Goal: Transaction & Acquisition: Obtain resource

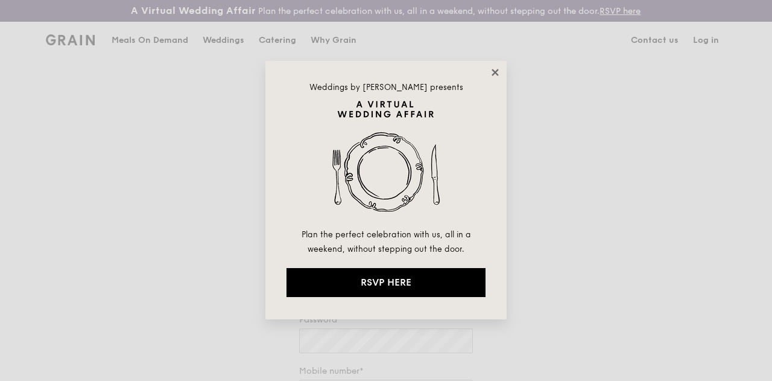
click at [495, 69] on icon at bounding box center [495, 72] width 11 height 11
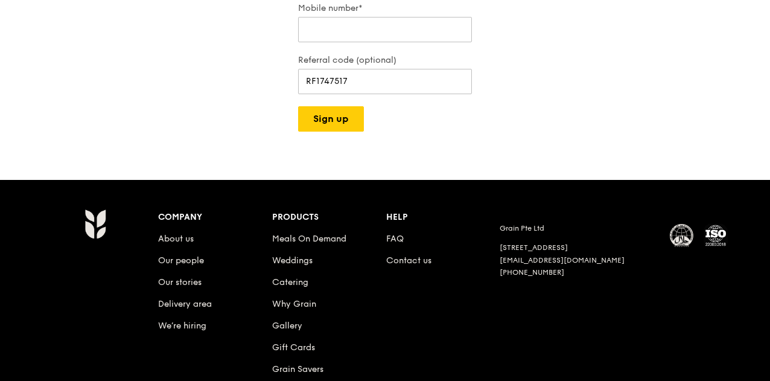
scroll to position [365, 0]
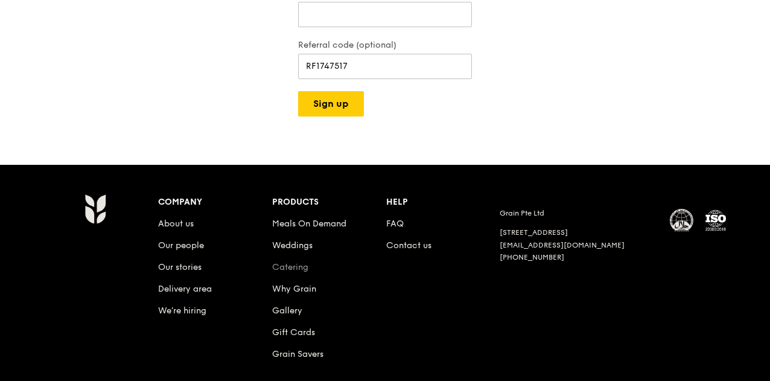
click at [297, 272] on link "Catering" at bounding box center [290, 267] width 36 height 10
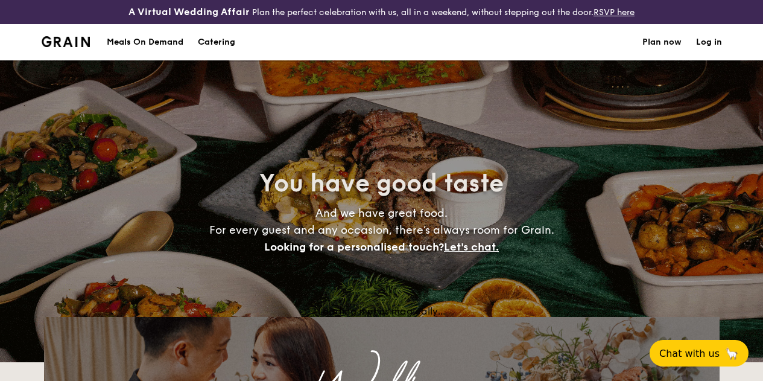
select select
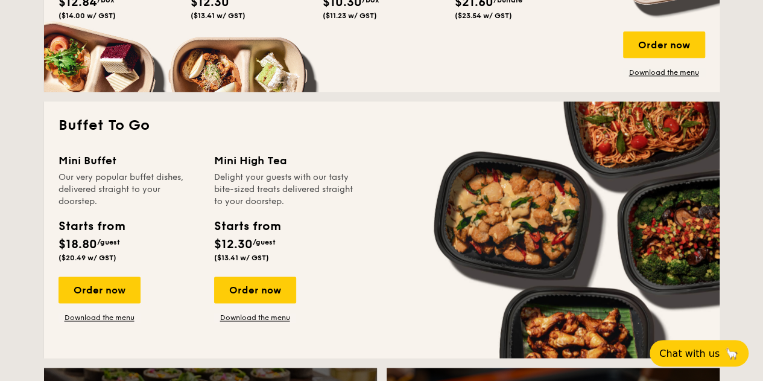
scroll to position [735, 0]
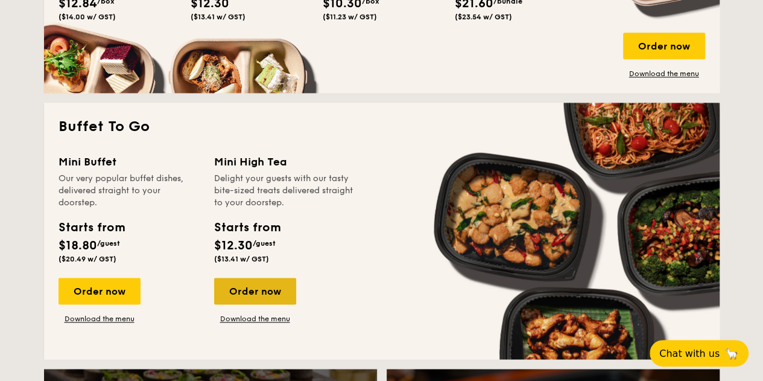
click at [259, 304] on div "Order now" at bounding box center [255, 290] width 82 height 27
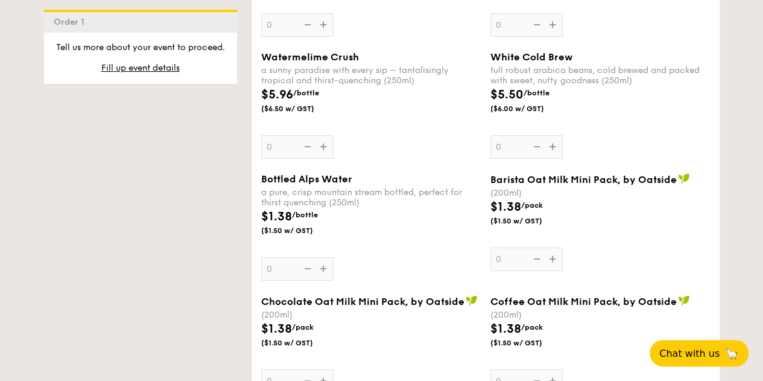
scroll to position [1996, 0]
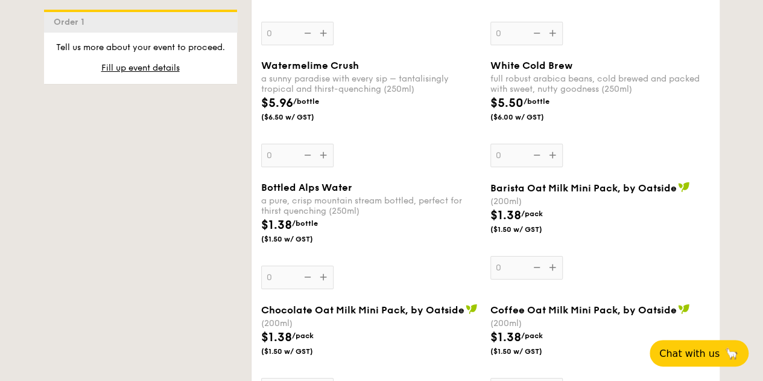
select select
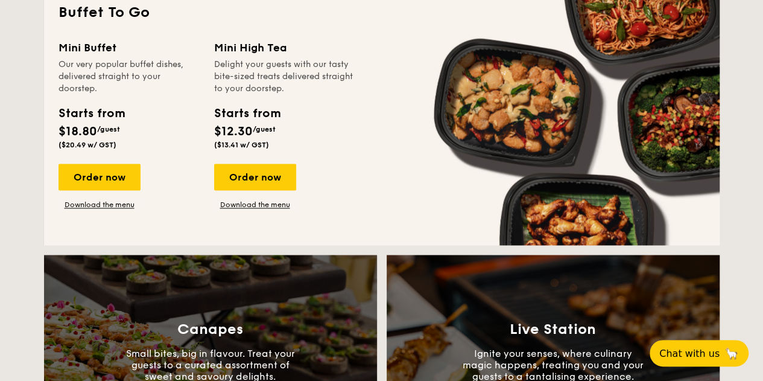
scroll to position [849, 0]
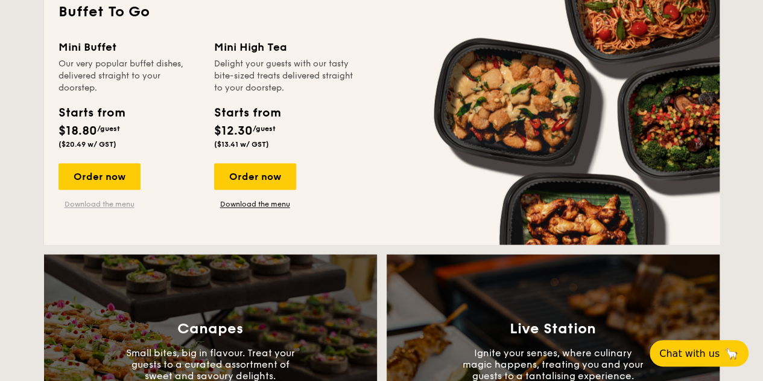
click at [124, 209] on link "Download the menu" at bounding box center [99, 204] width 82 height 10
